Goal: Information Seeking & Learning: Learn about a topic

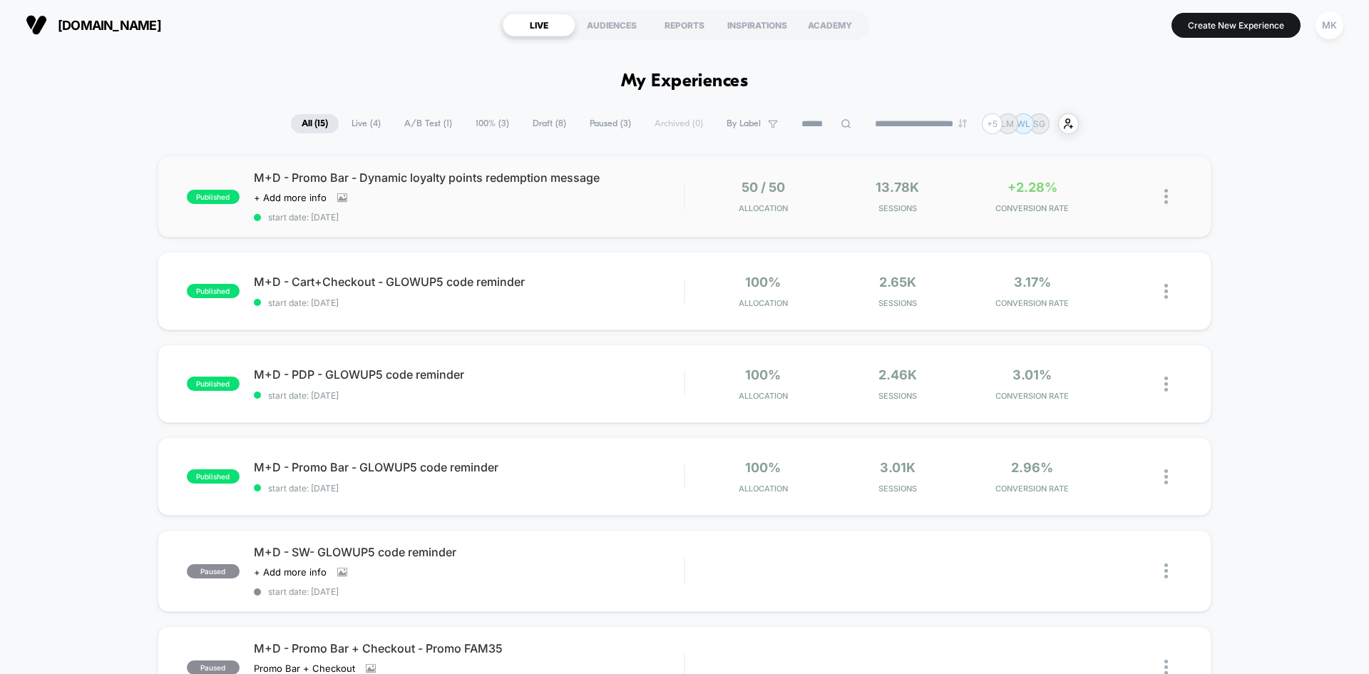
click at [1021, 217] on div "published M+D - Promo Bar - Dynamic loyalty points redemption message Click to …" at bounding box center [685, 196] width 1054 height 82
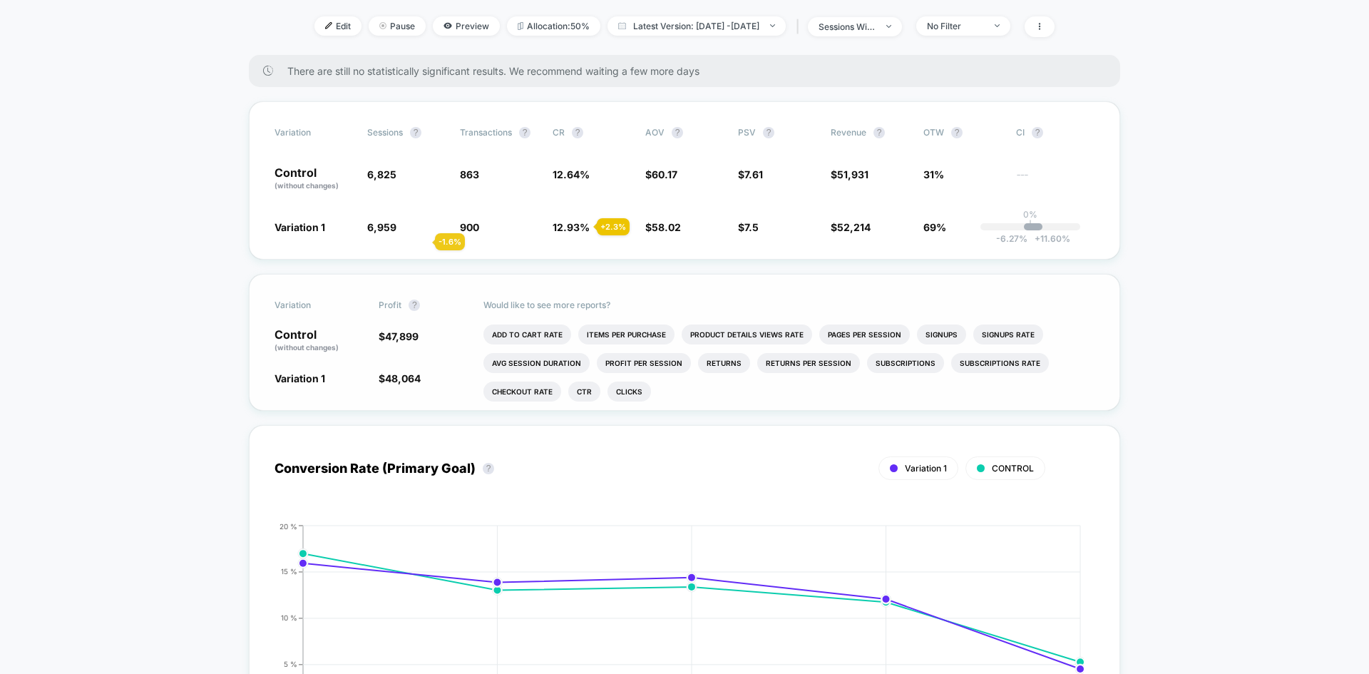
scroll to position [499, 0]
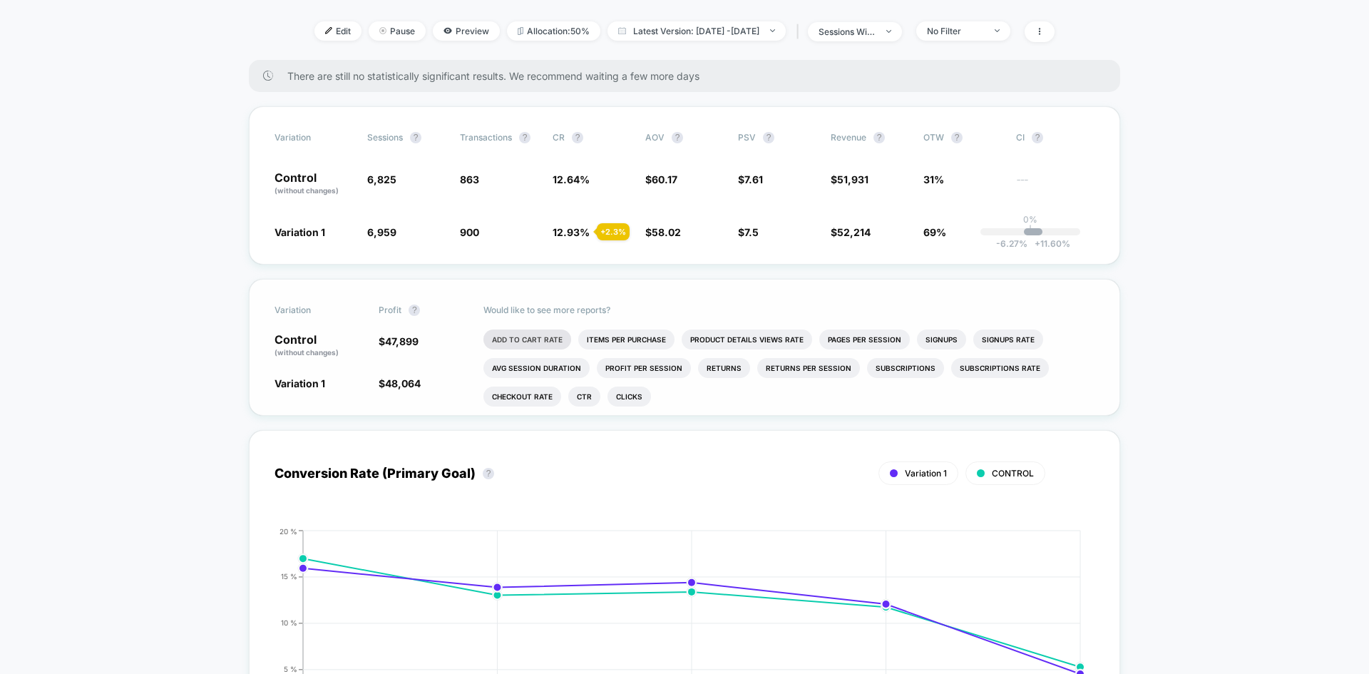
click at [521, 342] on li "Add To Cart Rate" at bounding box center [528, 340] width 88 height 20
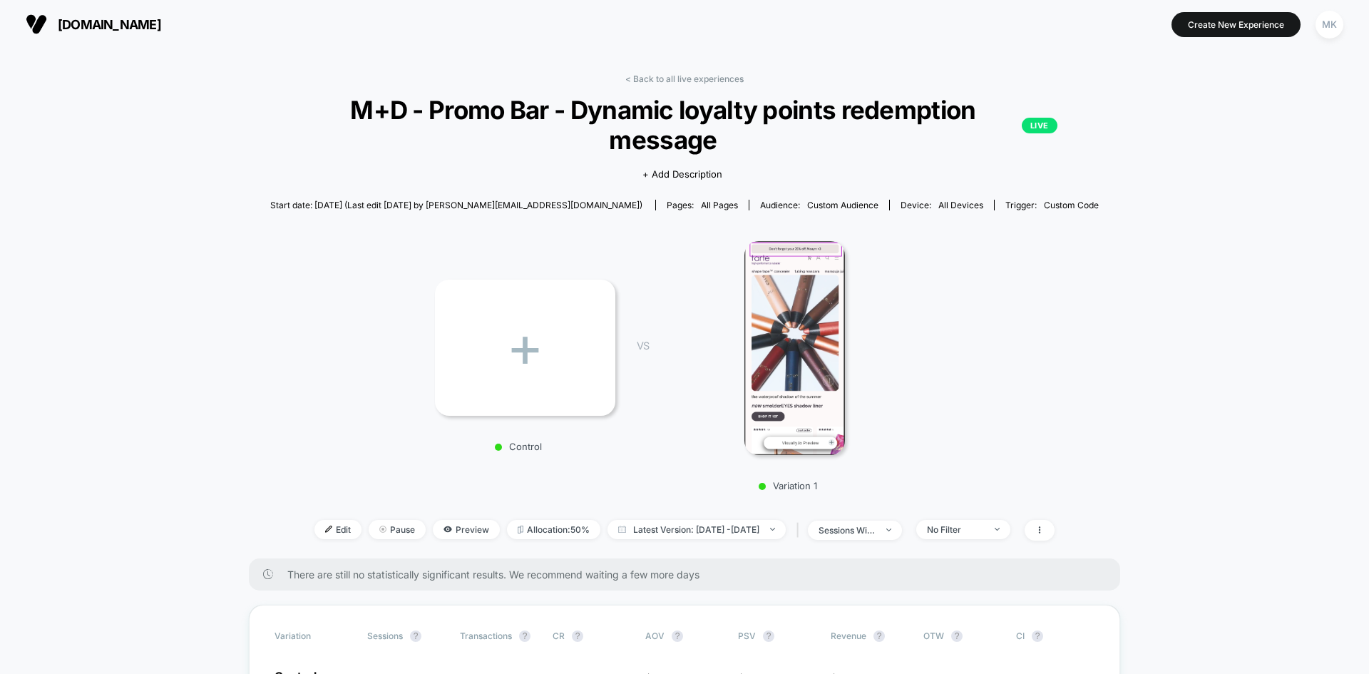
scroll to position [0, 0]
